Goal: Task Accomplishment & Management: Manage account settings

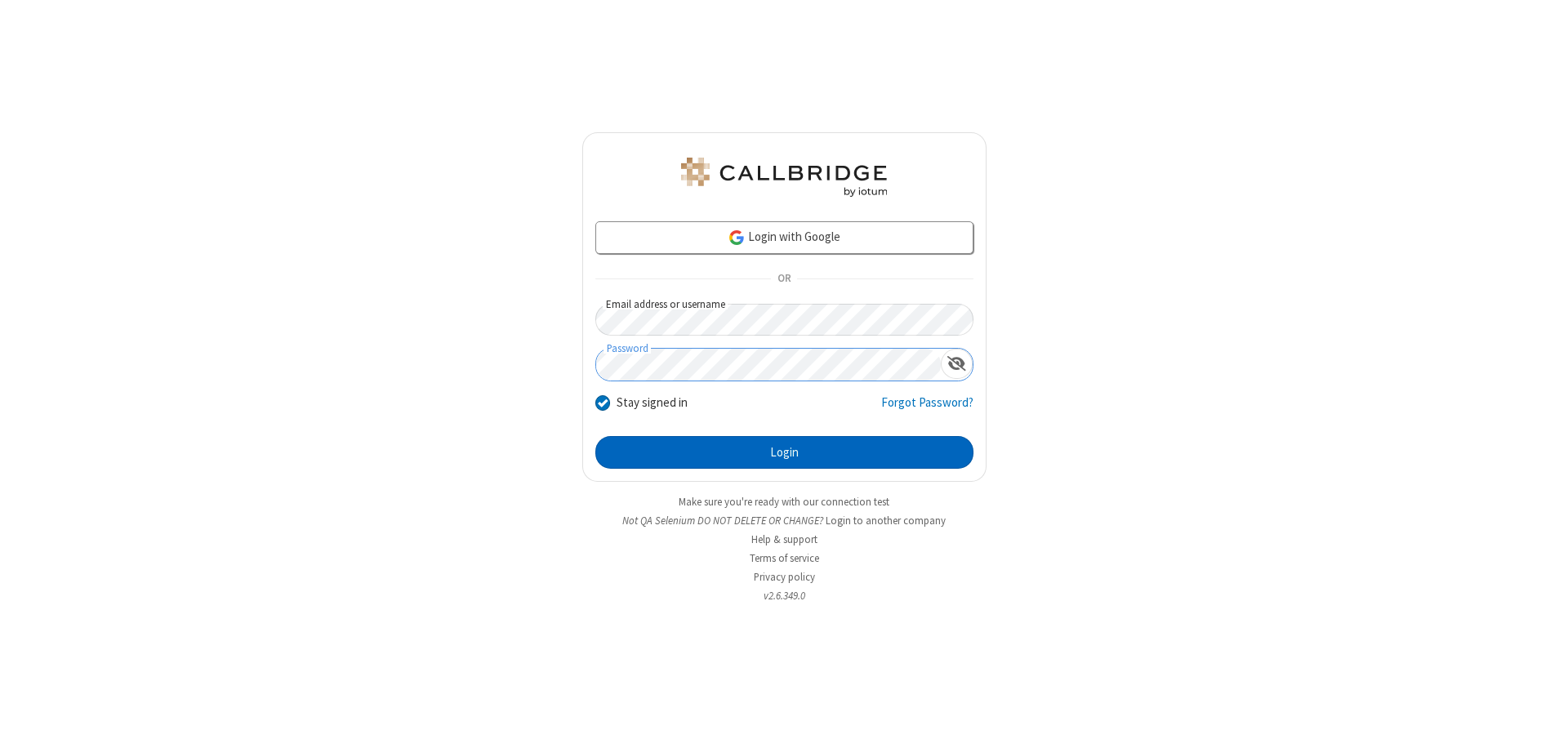
click at [784, 452] on button "Login" at bounding box center [784, 452] width 378 height 33
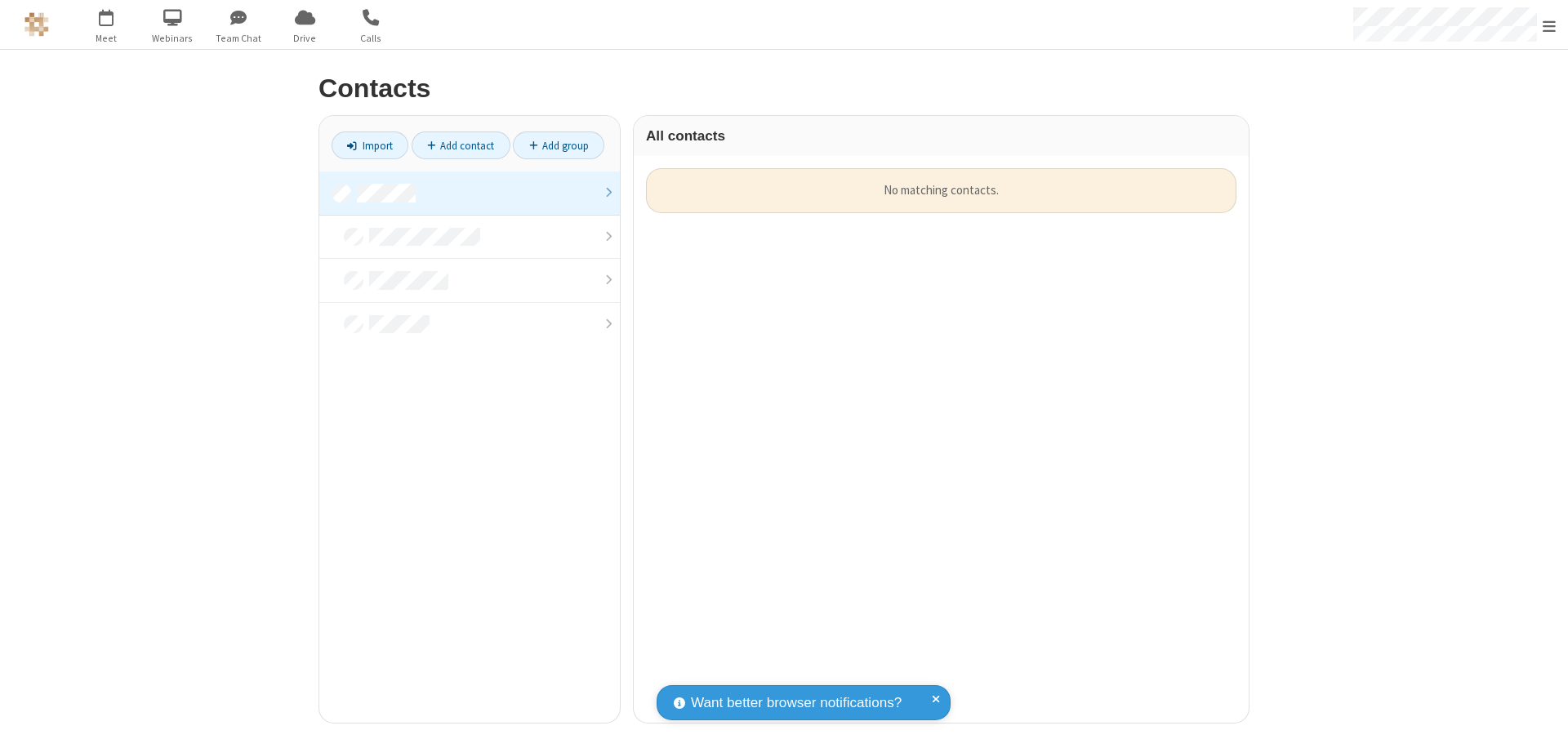
scroll to position [554, 603]
click at [470, 193] on link at bounding box center [469, 193] width 301 height 44
click at [460, 146] on link "Add contact" at bounding box center [460, 145] width 99 height 27
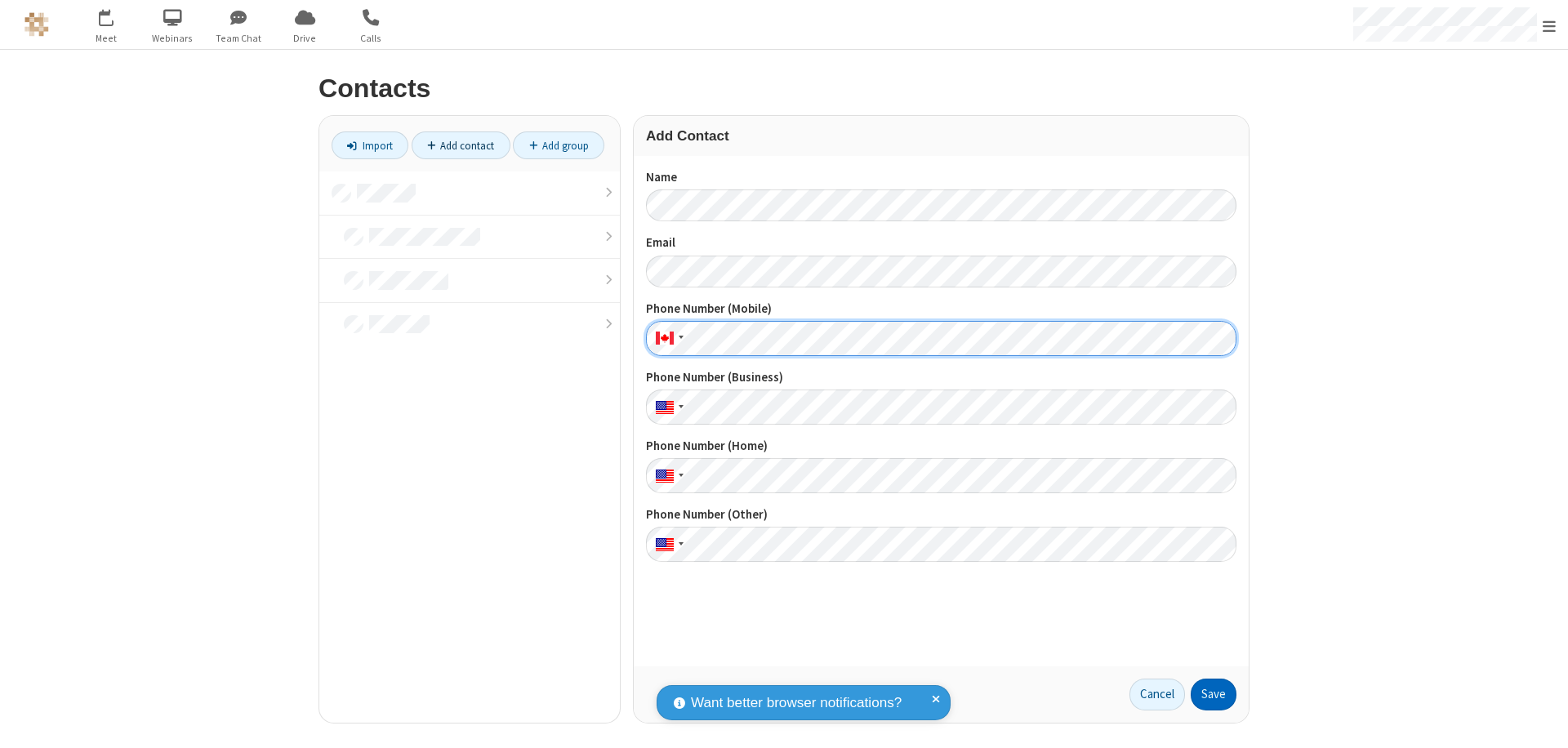
click at [1214, 694] on button "Save" at bounding box center [1213, 695] width 45 height 33
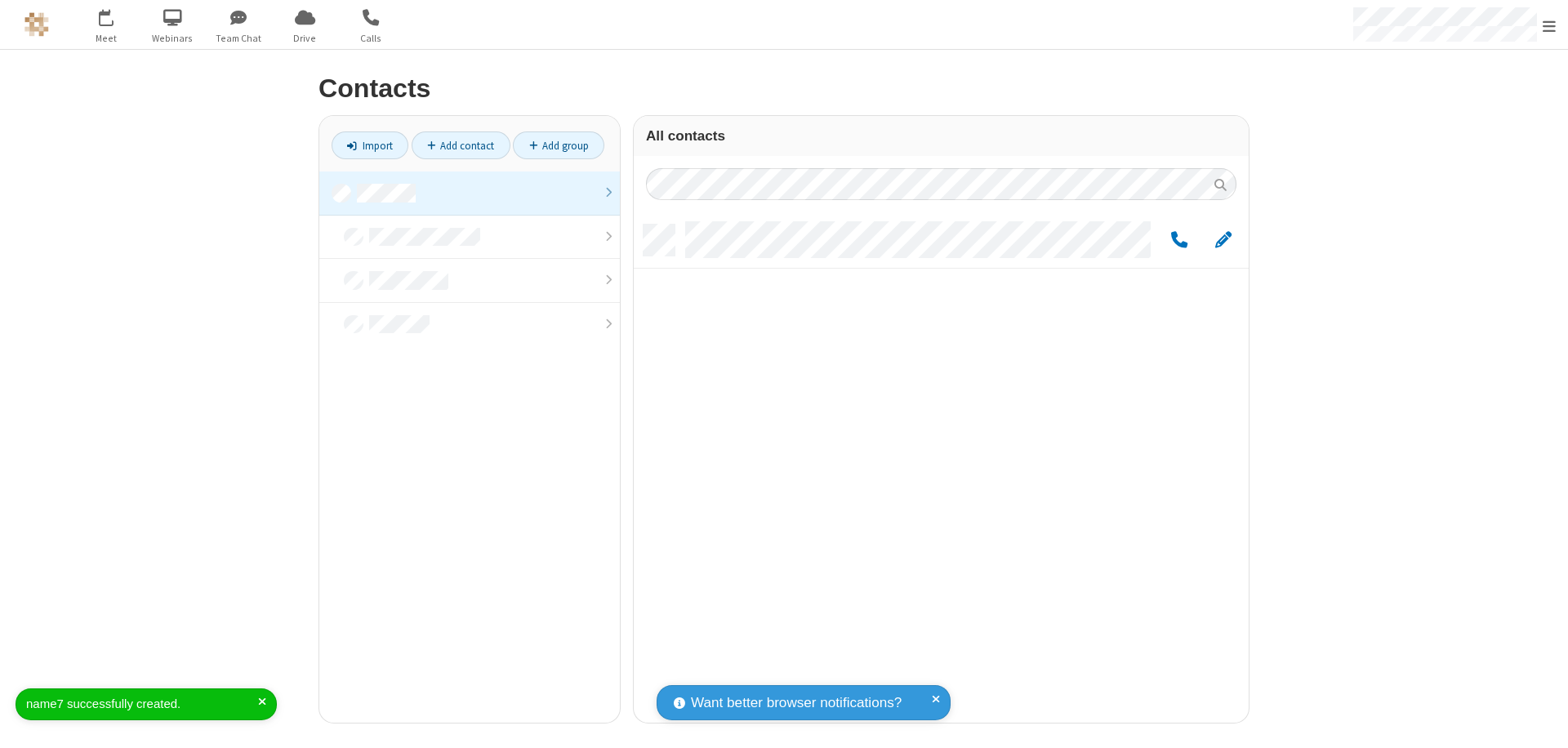
scroll to position [498, 603]
